Goal: Book appointment/travel/reservation

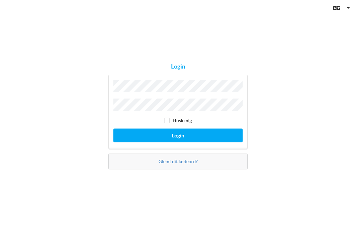
click at [175, 142] on button "Login" at bounding box center [177, 136] width 129 height 14
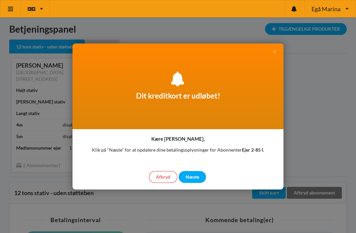
click at [181, 96] on div "Dit kreditkort er udløbet!" at bounding box center [178, 87] width 211 height 86
click at [195, 175] on div "Næste" at bounding box center [192, 177] width 27 height 12
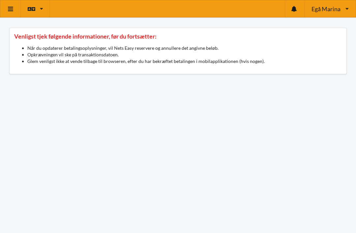
click at [11, 7] on icon at bounding box center [10, 9] width 7 height 6
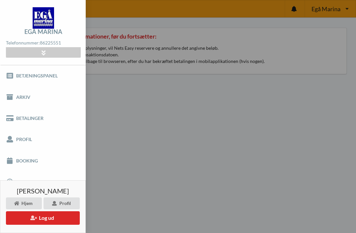
click at [49, 214] on button "Log ud" at bounding box center [43, 218] width 74 height 14
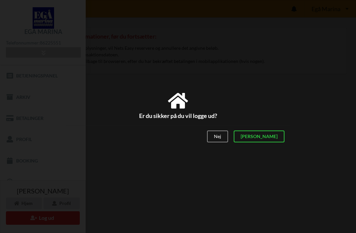
click at [179, 182] on div "Er du sikker på du vil logge ud? Nej Ja Vilkår og betingelser Brugerbetingelser…" at bounding box center [178, 116] width 356 height 233
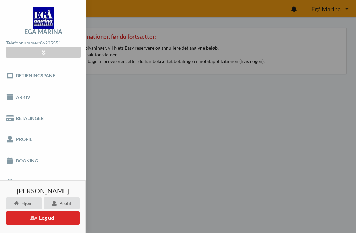
click at [30, 74] on link "Betjeningspanel" at bounding box center [43, 75] width 86 height 21
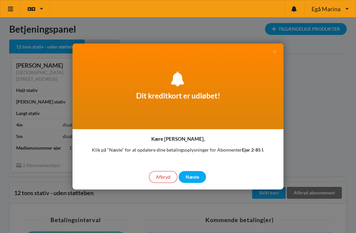
click at [318, 103] on div at bounding box center [178, 116] width 356 height 233
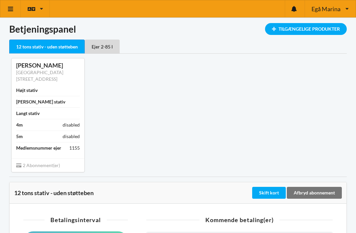
click at [10, 9] on icon at bounding box center [10, 9] width 7 height 6
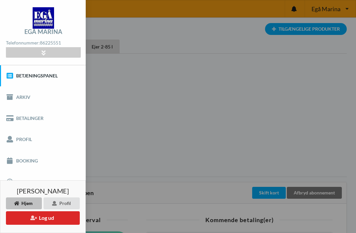
click at [28, 161] on link "Booking" at bounding box center [43, 160] width 86 height 21
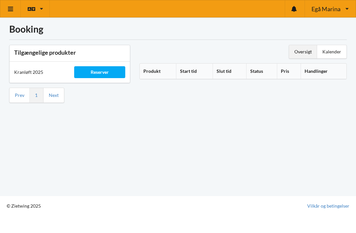
click at [103, 72] on div "Reserver" at bounding box center [99, 72] width 51 height 12
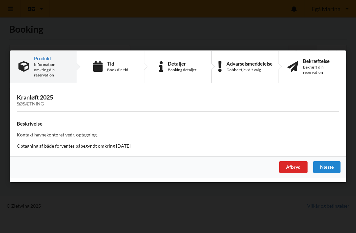
click at [329, 166] on div "Næste" at bounding box center [326, 168] width 27 height 12
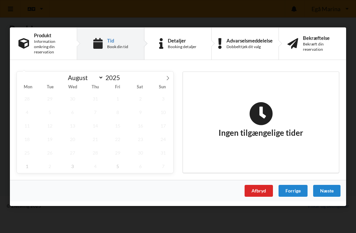
click at [168, 76] on icon at bounding box center [168, 78] width 5 height 5
select select "8"
click at [69, 95] on span "3" at bounding box center [72, 99] width 20 height 14
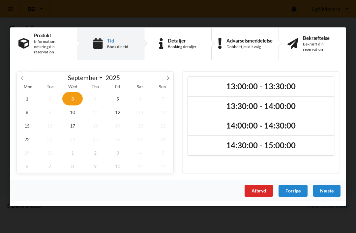
click at [244, 85] on h2 "13:00:00 - 13:30:00" at bounding box center [261, 86] width 137 height 10
click at [322, 192] on div "Næste" at bounding box center [326, 191] width 27 height 12
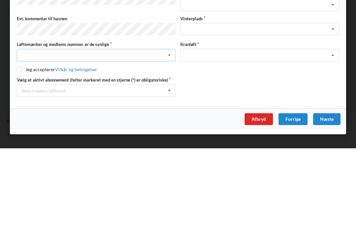
click at [168, 134] on icon at bounding box center [170, 140] width 10 height 12
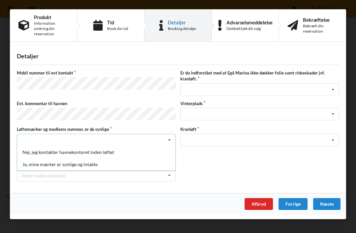
click at [50, 163] on div "Ja, mine mærker er synlige og intakte" at bounding box center [96, 164] width 158 height 12
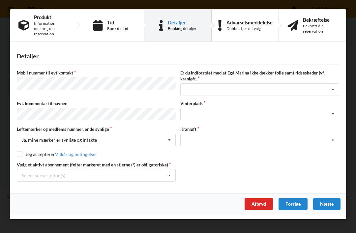
click at [17, 155] on input "checkbox" at bounding box center [20, 154] width 6 height 6
checkbox input "true"
click at [334, 112] on icon at bounding box center [333, 114] width 10 height 12
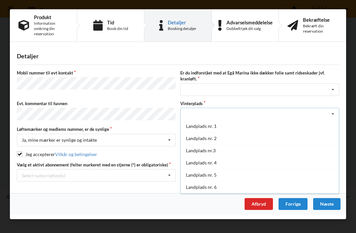
click at [202, 149] on div "Landplads nr.3" at bounding box center [260, 150] width 158 height 12
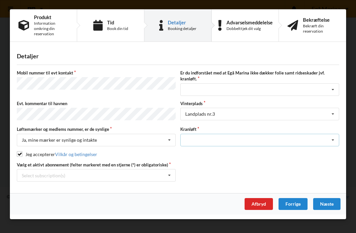
click at [337, 139] on icon at bounding box center [333, 140] width 10 height 12
click at [196, 151] on div "Optagning" at bounding box center [260, 152] width 158 height 12
click at [335, 89] on icon at bounding box center [333, 90] width 10 height 12
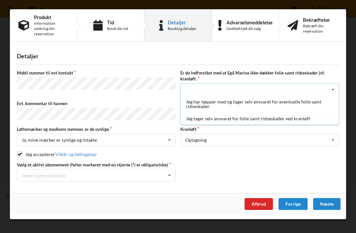
click at [214, 118] on div "Jeg tager selv ansvaret for folie samt ridseskader ved kranløft" at bounding box center [260, 118] width 158 height 12
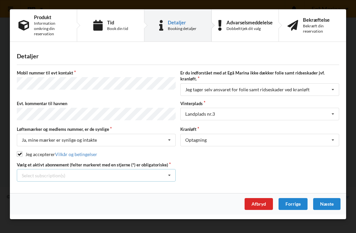
click at [45, 171] on div "Select subscription(s) * 12 tons stativ - uden støtteben * Ejer 2-85 I" at bounding box center [96, 175] width 159 height 13
click at [41, 197] on div "* Ejer 2-85 I" at bounding box center [96, 200] width 158 height 12
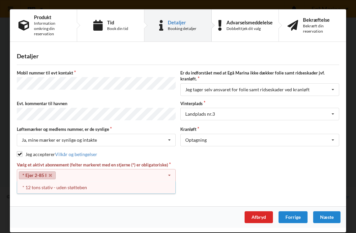
click at [171, 171] on icon at bounding box center [170, 176] width 10 height 12
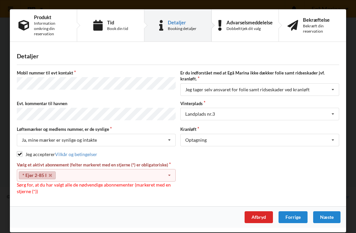
click at [73, 172] on div "* Ejer 2-85 I Select subscription(s) * 12 tons stativ - uden støtteben * Ejer 2…" at bounding box center [96, 175] width 159 height 13
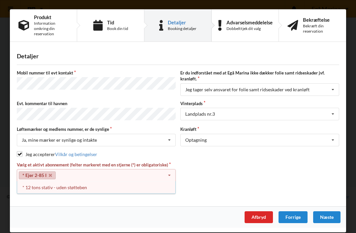
click at [65, 188] on div "* 12 tons stativ - uden støtteben" at bounding box center [96, 187] width 158 height 12
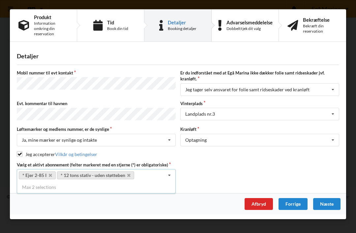
click at [326, 203] on div "Næste" at bounding box center [326, 204] width 27 height 12
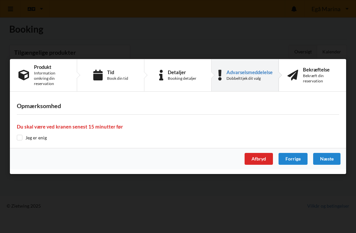
scroll to position [4, 0]
click at [17, 139] on input "checkbox" at bounding box center [20, 138] width 6 height 6
checkbox input "true"
click at [329, 160] on div "Næste" at bounding box center [326, 159] width 27 height 12
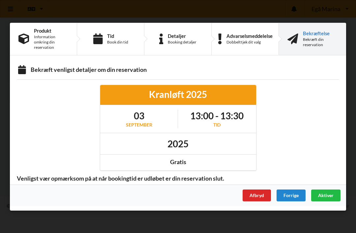
click at [330, 194] on span "Aktiver" at bounding box center [325, 195] width 15 height 6
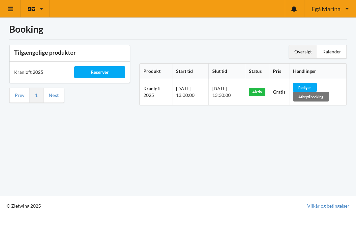
click at [10, 4] on link at bounding box center [10, 8] width 20 height 17
click at [12, 5] on link at bounding box center [10, 8] width 20 height 17
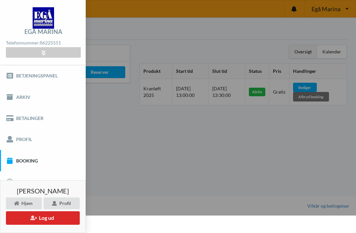
click at [51, 216] on button "Log ud" at bounding box center [43, 218] width 74 height 14
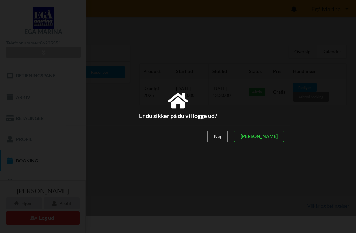
click at [280, 134] on div "[PERSON_NAME]" at bounding box center [259, 137] width 51 height 12
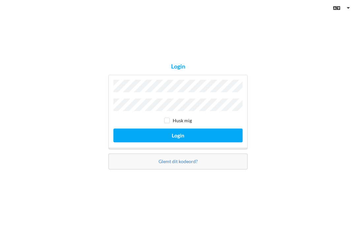
click at [180, 137] on button "Login" at bounding box center [177, 136] width 129 height 14
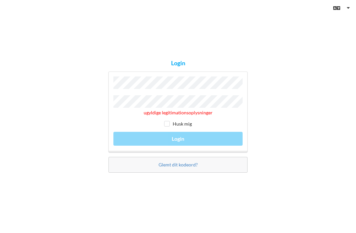
click at [178, 140] on button "Login" at bounding box center [177, 139] width 129 height 14
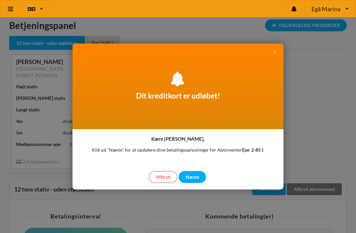
click at [195, 177] on div "Næste" at bounding box center [192, 177] width 27 height 12
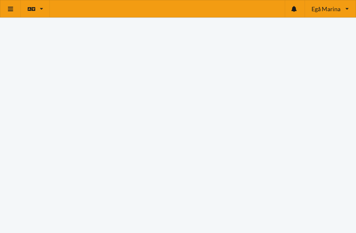
scroll to position [67, 0]
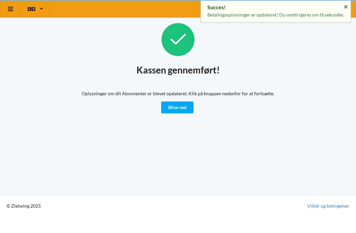
scroll to position [4, 0]
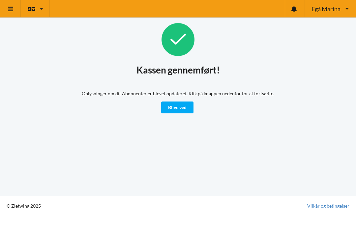
click at [180, 105] on link "Blive ved" at bounding box center [177, 108] width 32 height 12
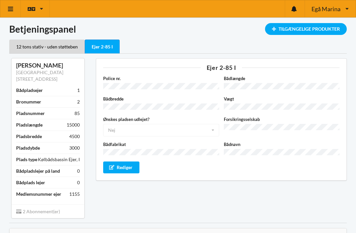
click at [12, 10] on icon at bounding box center [10, 9] width 7 height 6
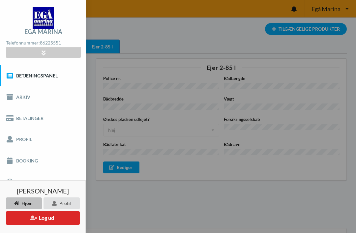
click at [49, 216] on button "Log ud" at bounding box center [43, 218] width 74 height 14
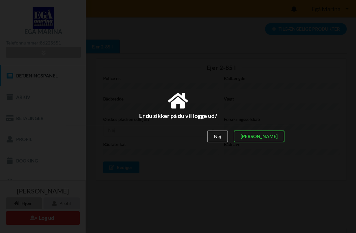
click at [279, 134] on div "[PERSON_NAME]" at bounding box center [259, 137] width 51 height 12
